Goal: Task Accomplishment & Management: Manage account settings

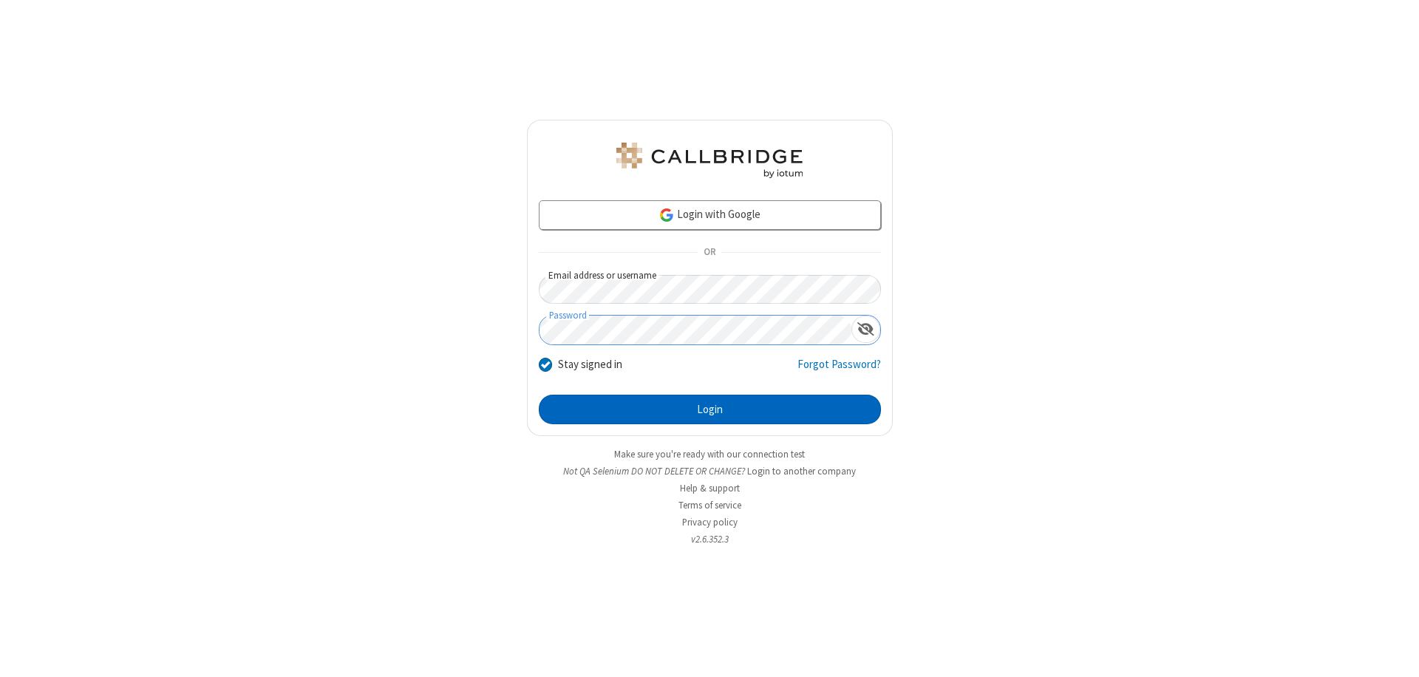
click at [710, 409] on button "Login" at bounding box center [710, 410] width 342 height 30
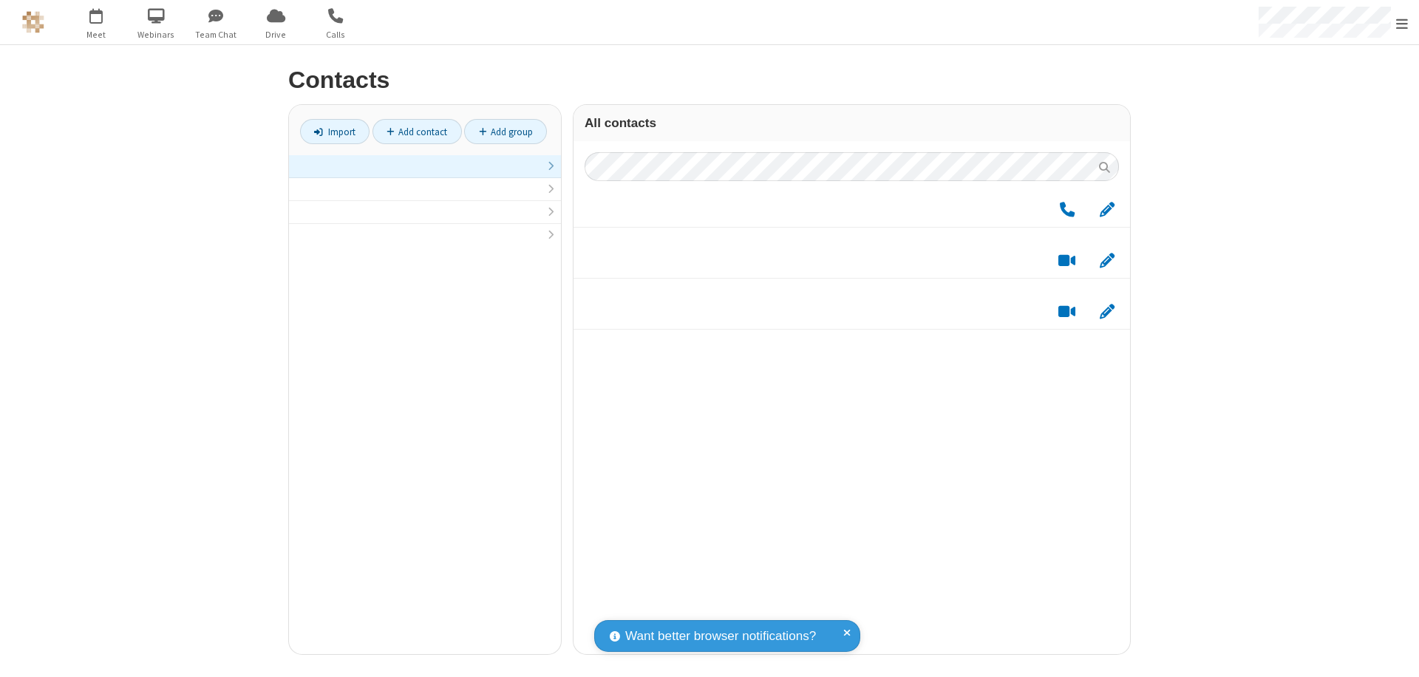
click at [425, 174] on link at bounding box center [425, 166] width 272 height 23
click at [506, 132] on link "Add group" at bounding box center [505, 131] width 83 height 25
